Goal: Use online tool/utility: Utilize a website feature to perform a specific function

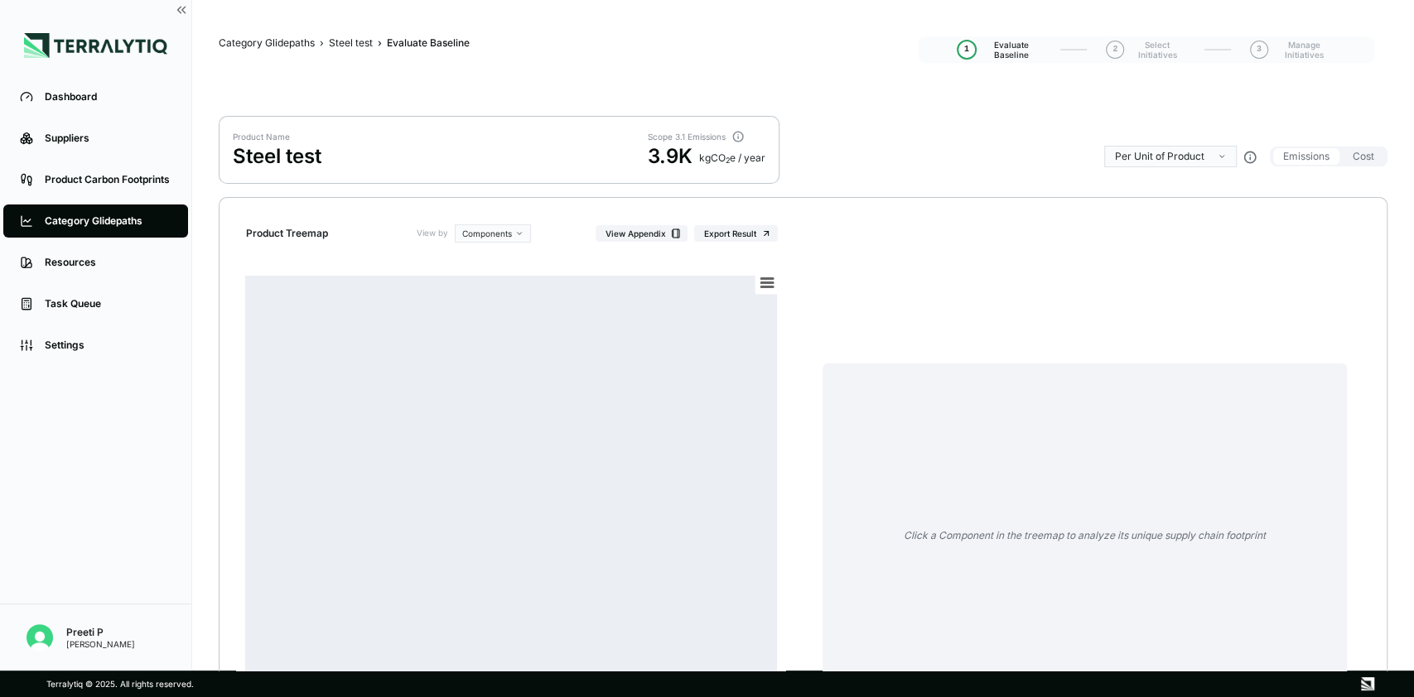
click at [91, 249] on link "Resources" at bounding box center [95, 262] width 185 height 33
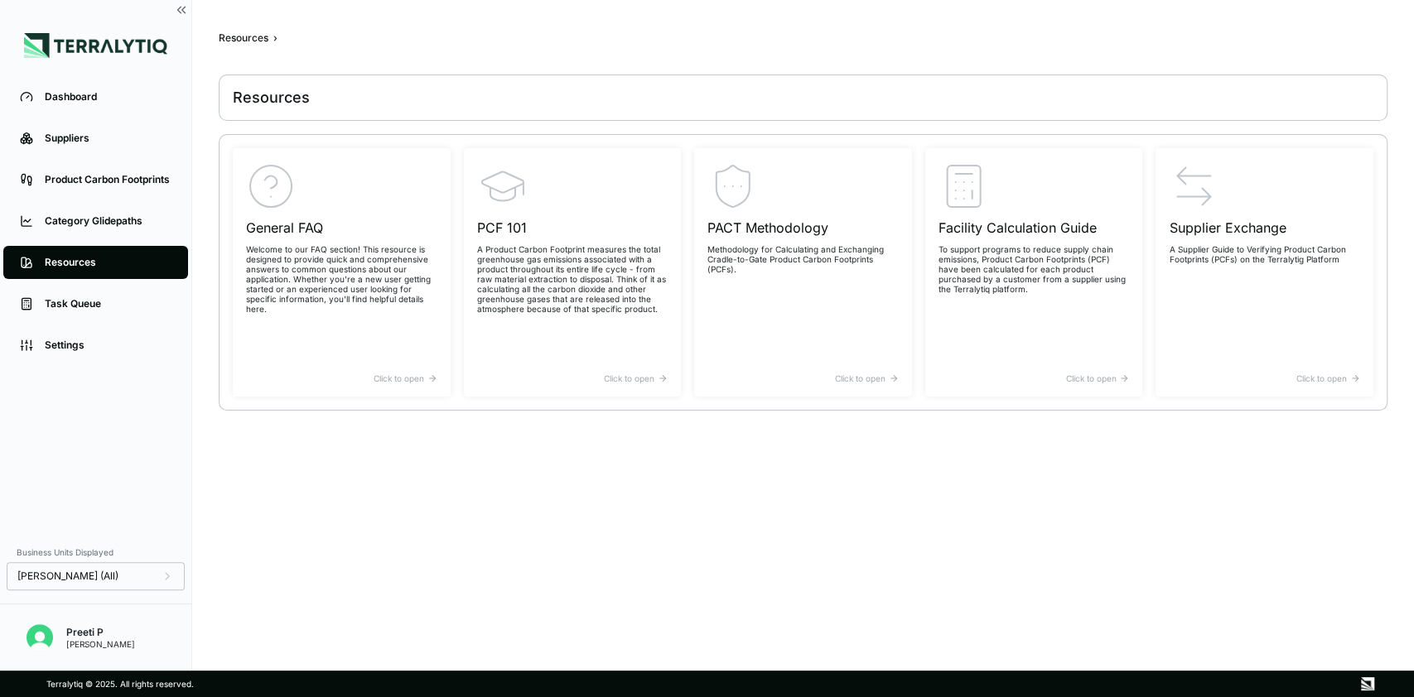
click at [94, 209] on link "Category Glidepaths" at bounding box center [95, 221] width 185 height 33
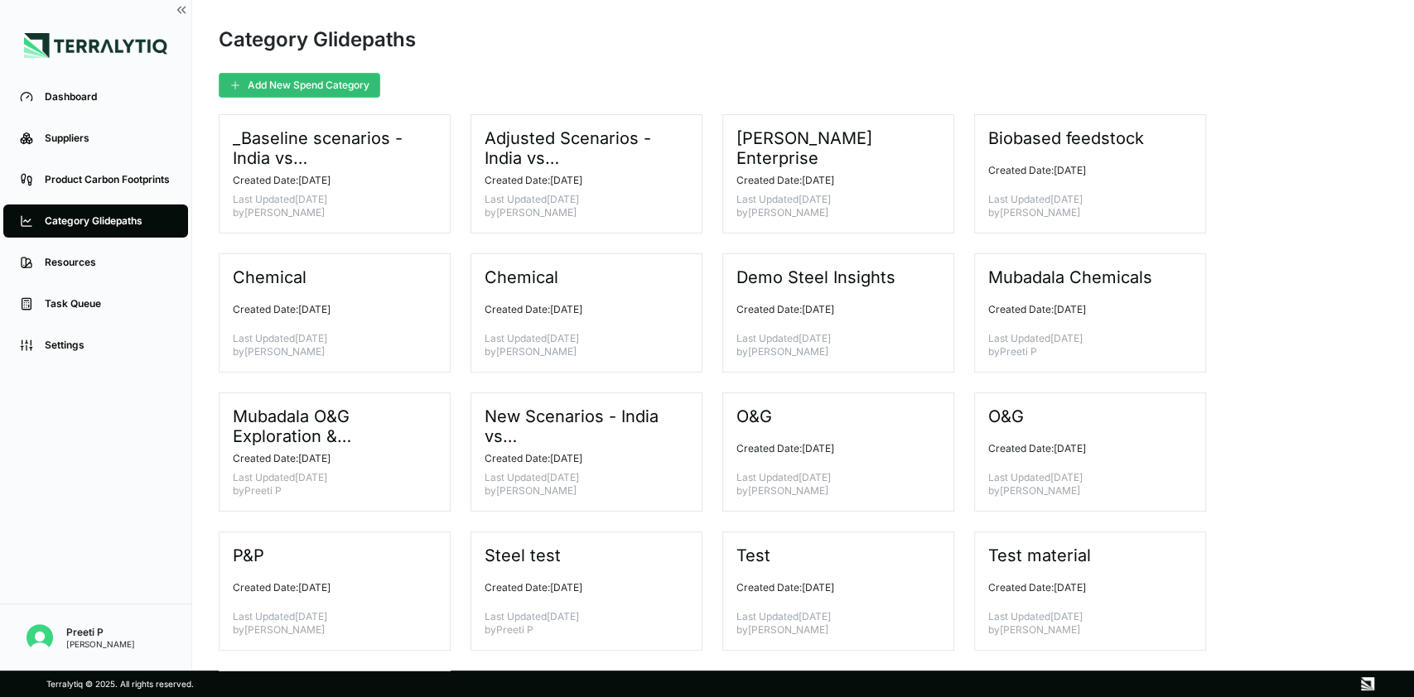
click at [1072, 571] on div "Test material Created Date: [DATE] Last Updated [DATE] by [PERSON_NAME]" at bounding box center [1090, 591] width 232 height 119
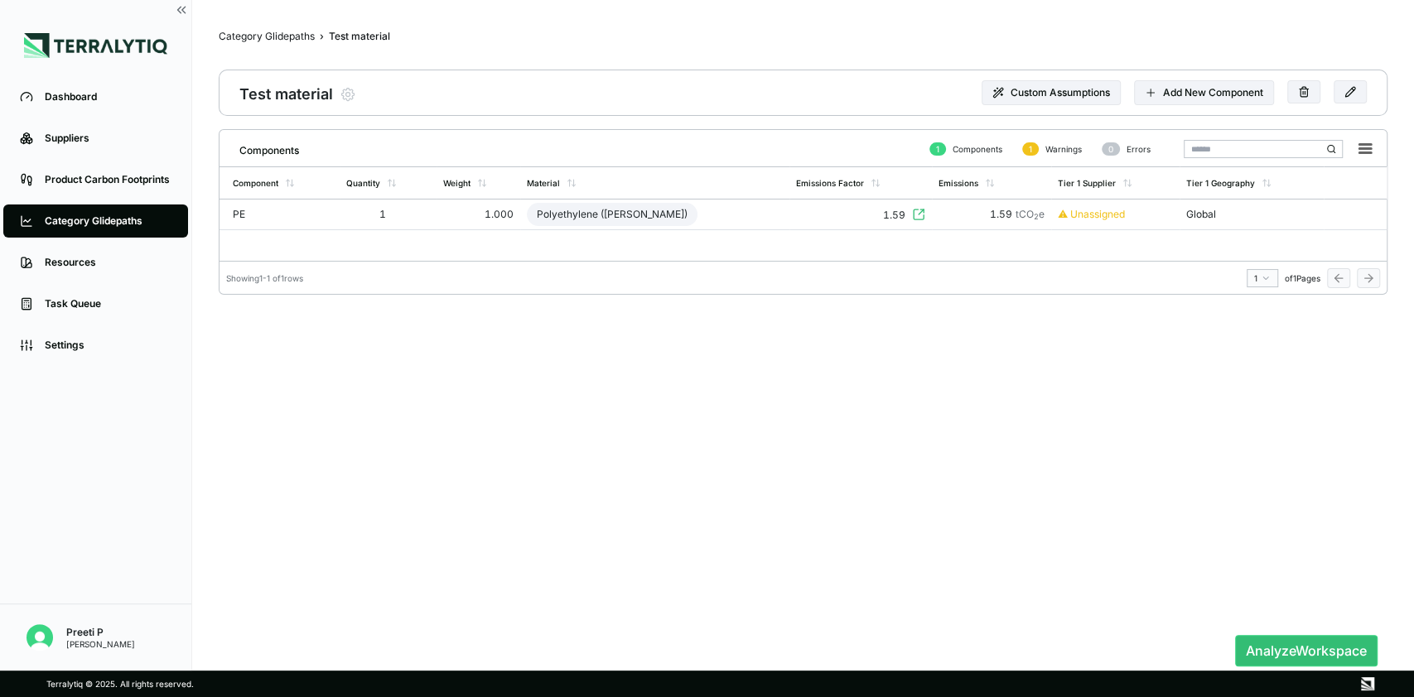
click at [1305, 648] on button "Analyze Workspace" at bounding box center [1306, 650] width 142 height 31
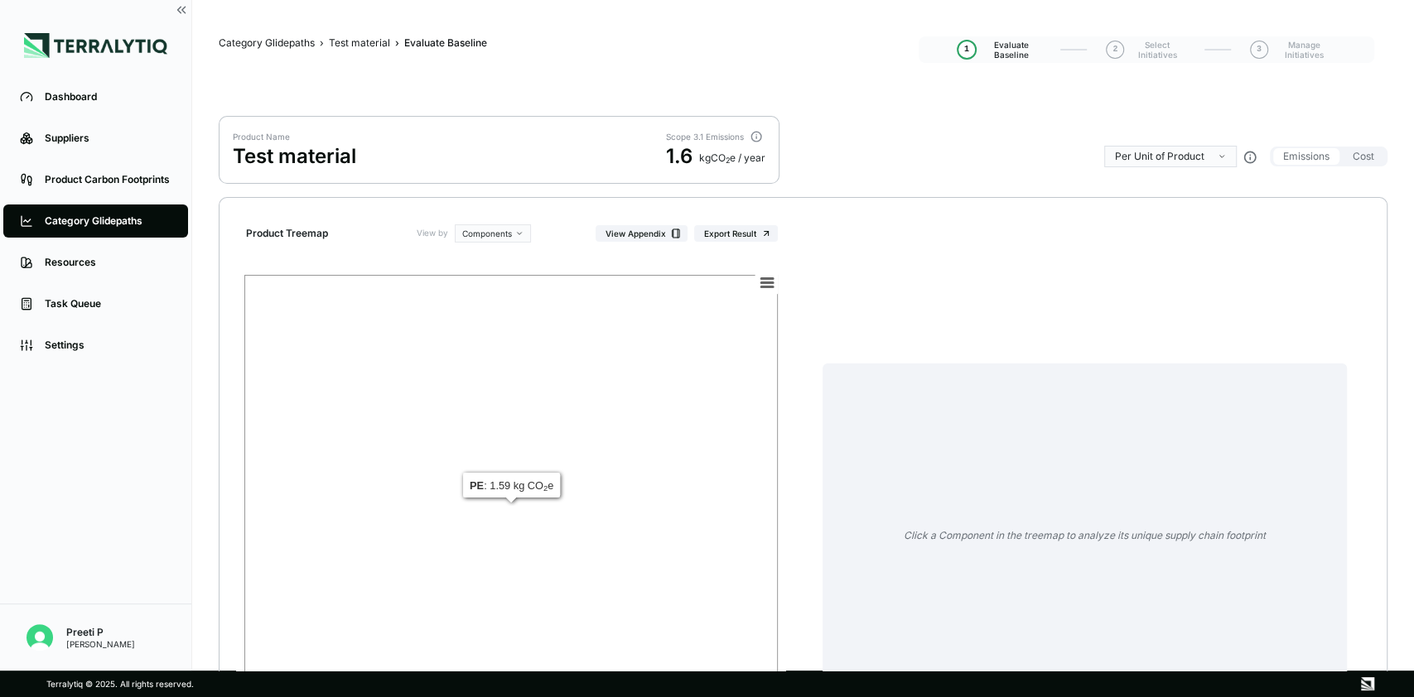
click at [638, 420] on rect at bounding box center [510, 511] width 533 height 472
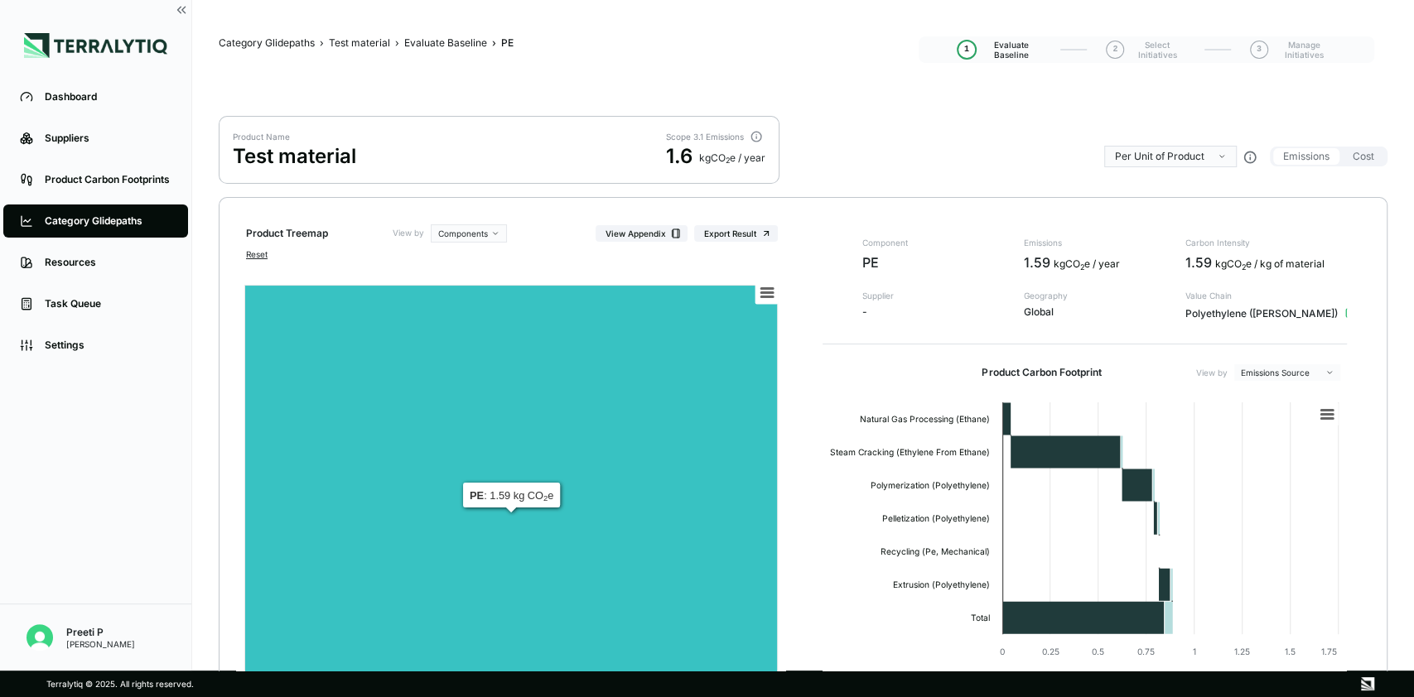
scroll to position [176, 0]
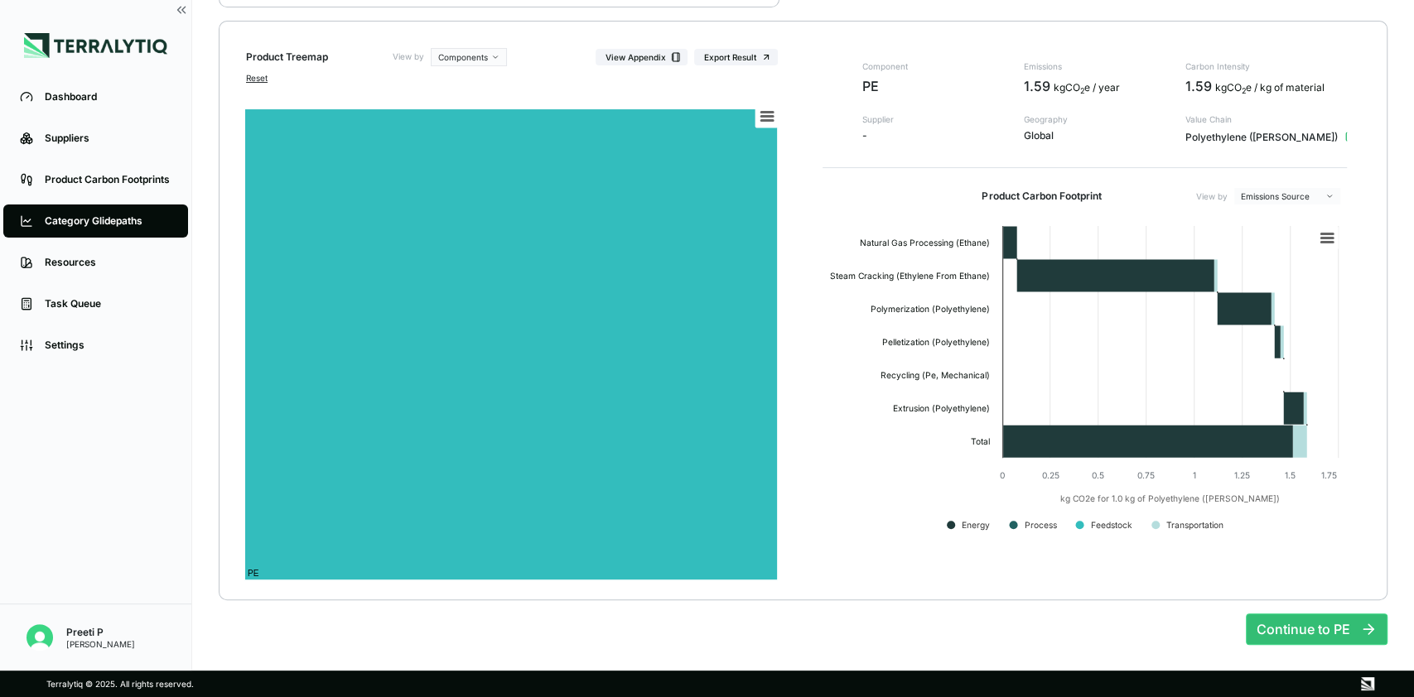
click at [1300, 633] on button "Continue to PE" at bounding box center [1316, 629] width 142 height 31
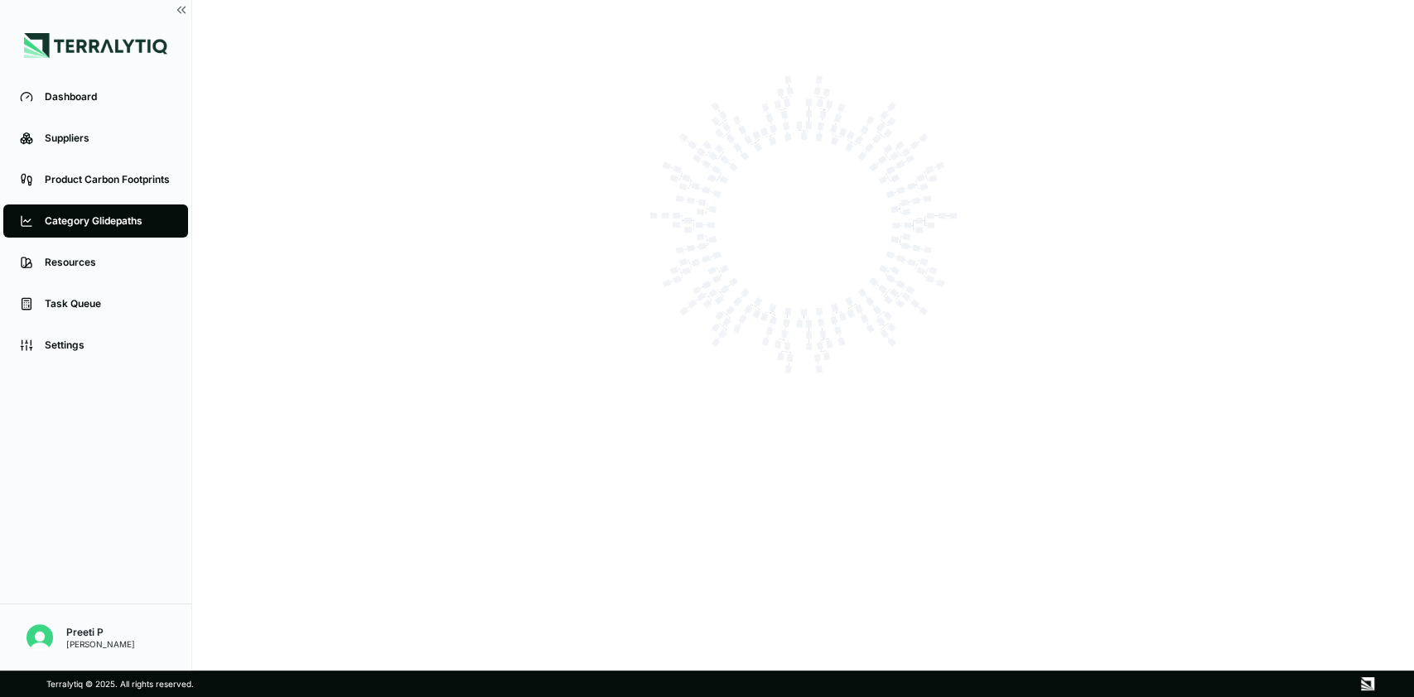
scroll to position [0, 0]
